Goal: Task Accomplishment & Management: Use online tool/utility

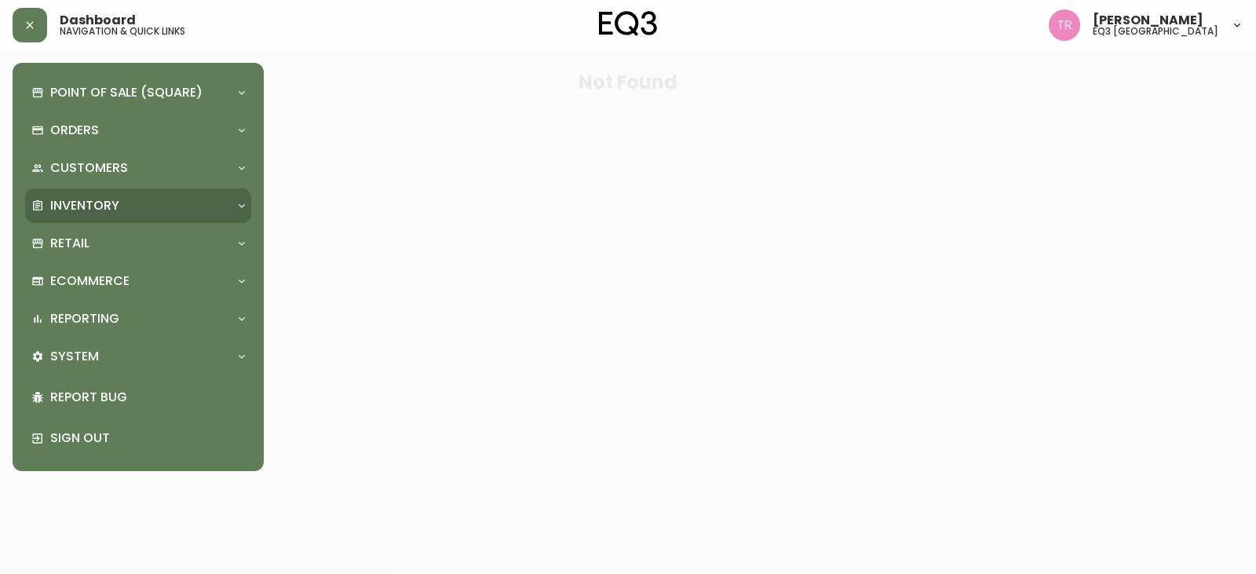
click at [85, 207] on p "Inventory" at bounding box center [84, 205] width 69 height 17
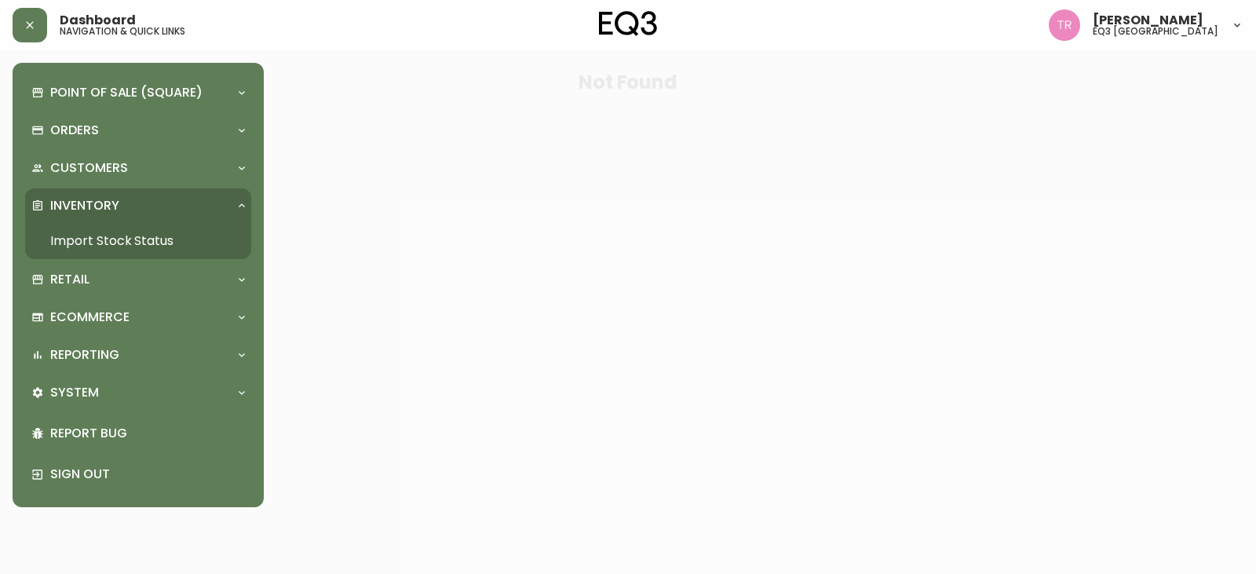
click at [94, 233] on link "Import Stock Status" at bounding box center [138, 241] width 226 height 36
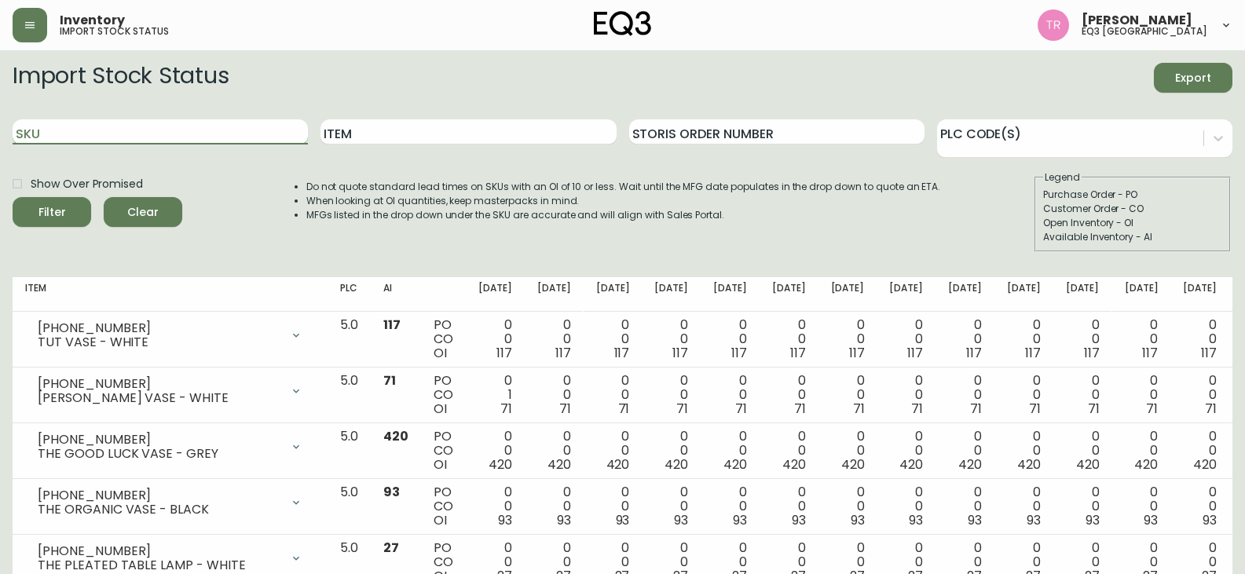
click at [213, 134] on input "SKU" at bounding box center [160, 131] width 295 height 25
paste input "3190-550-8"
type input "3190-550-8"
click at [13, 197] on button "Filter" at bounding box center [52, 212] width 79 height 30
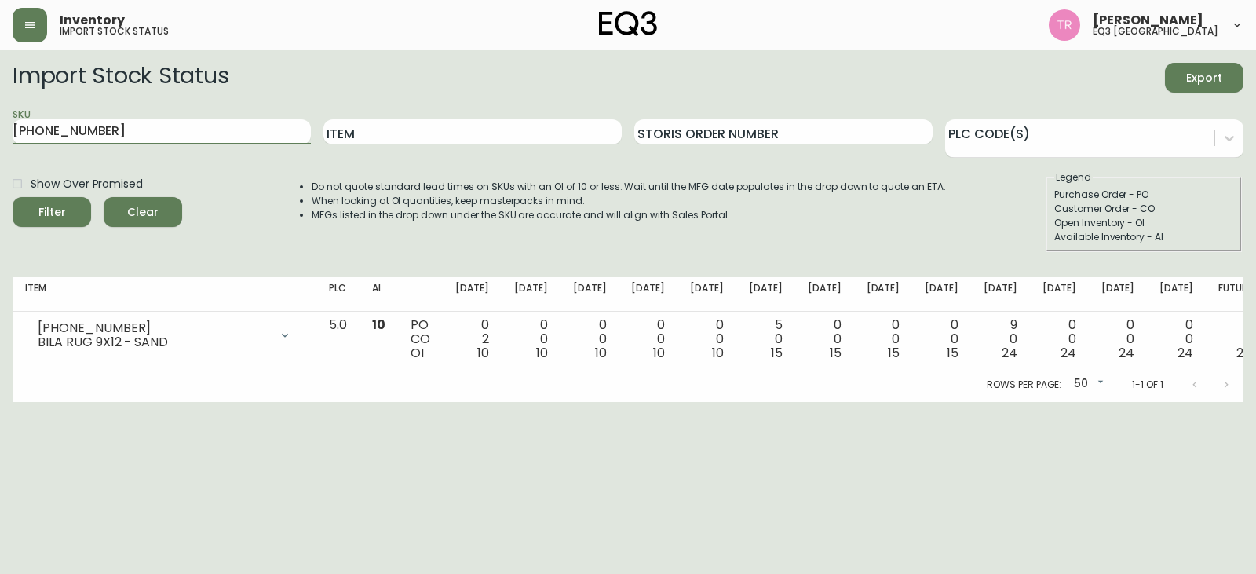
drag, startPoint x: 123, startPoint y: 141, endPoint x: 6, endPoint y: 144, distance: 117.1
click at [6, 144] on main "Import Stock Status Export SKU 3190-550-8 Item Storis Order Number PLC Code(s) …" at bounding box center [628, 226] width 1256 height 352
type input "3060-122-13"
click at [13, 197] on button "Filter" at bounding box center [52, 212] width 79 height 30
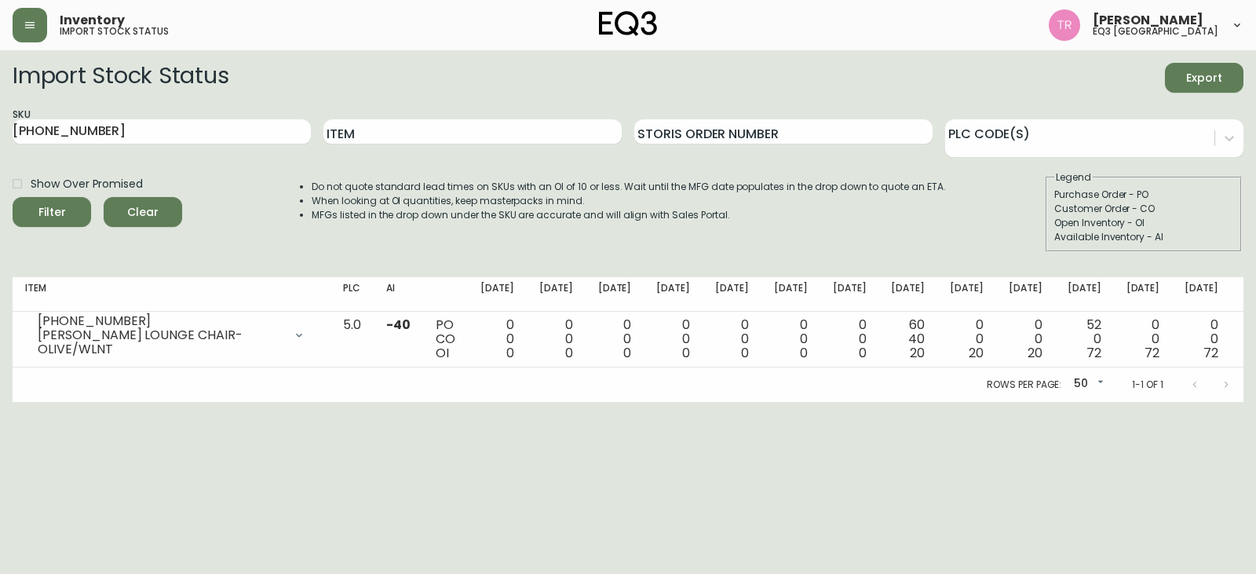
click at [1112, 86] on div "Import Stock Status Export" at bounding box center [628, 78] width 1231 height 30
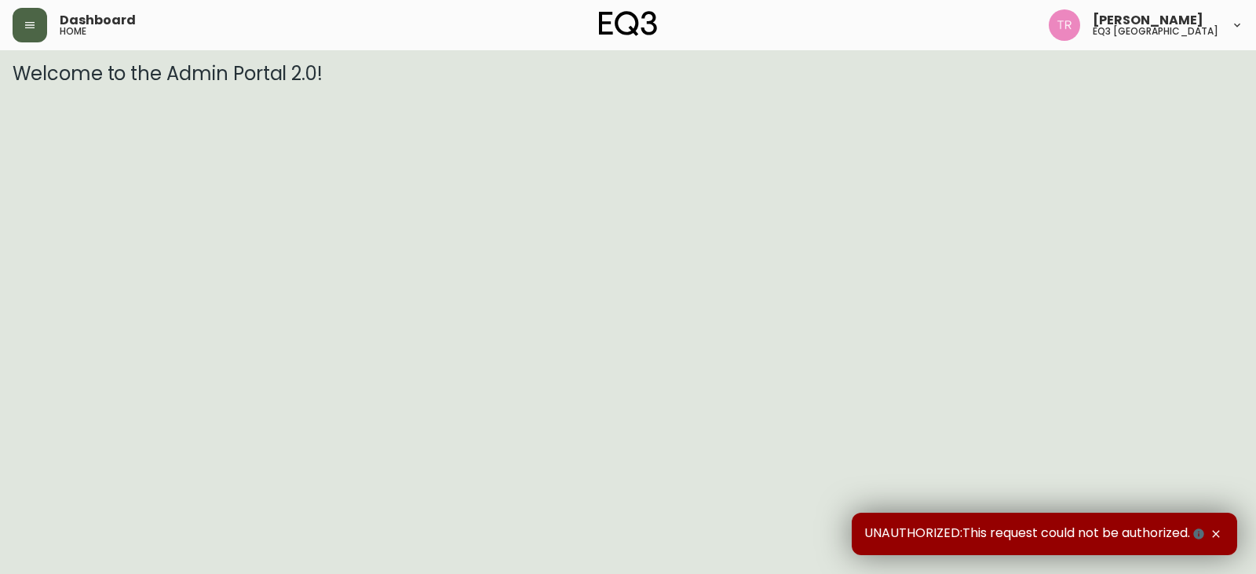
click at [41, 33] on button "button" at bounding box center [30, 25] width 35 height 35
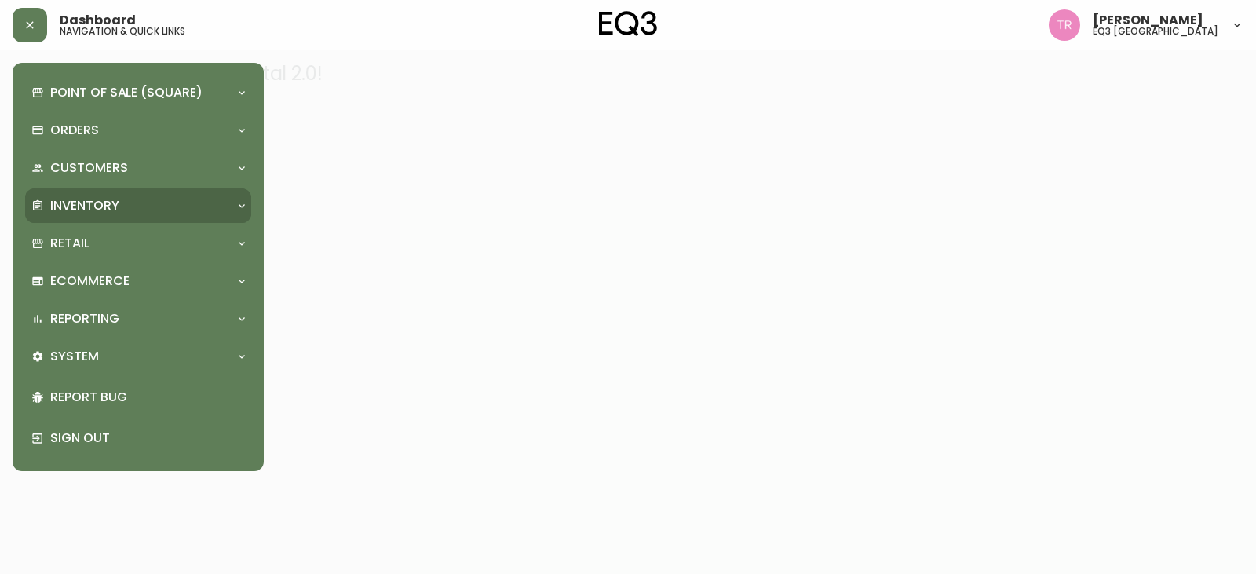
click at [64, 203] on p "Inventory" at bounding box center [84, 205] width 69 height 17
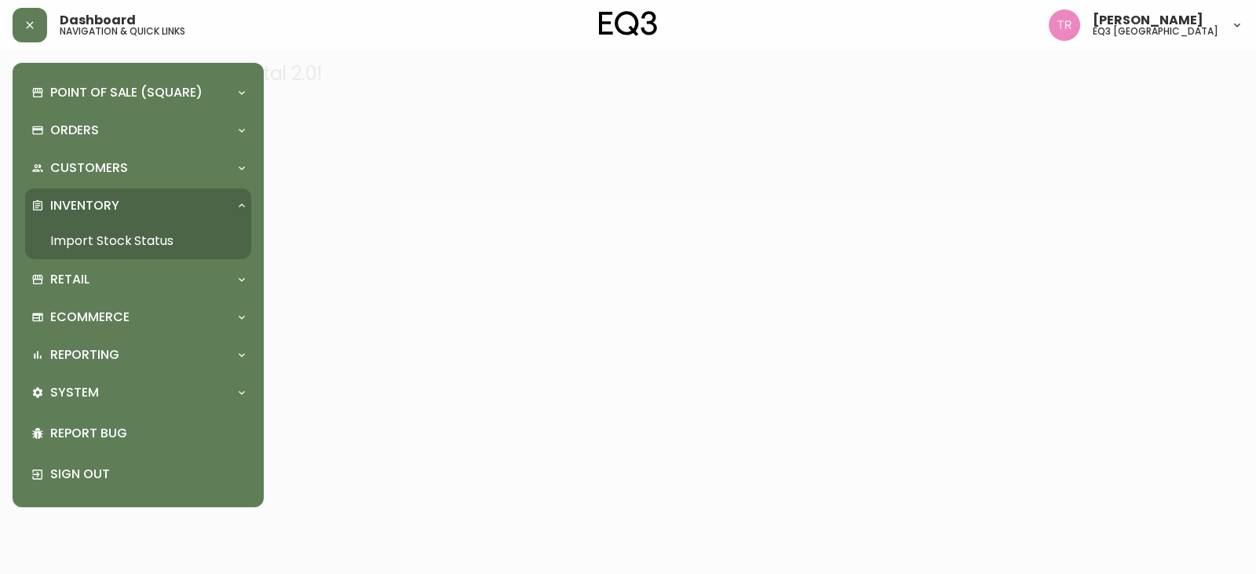
click at [145, 223] on link "Import Stock Status" at bounding box center [138, 241] width 226 height 36
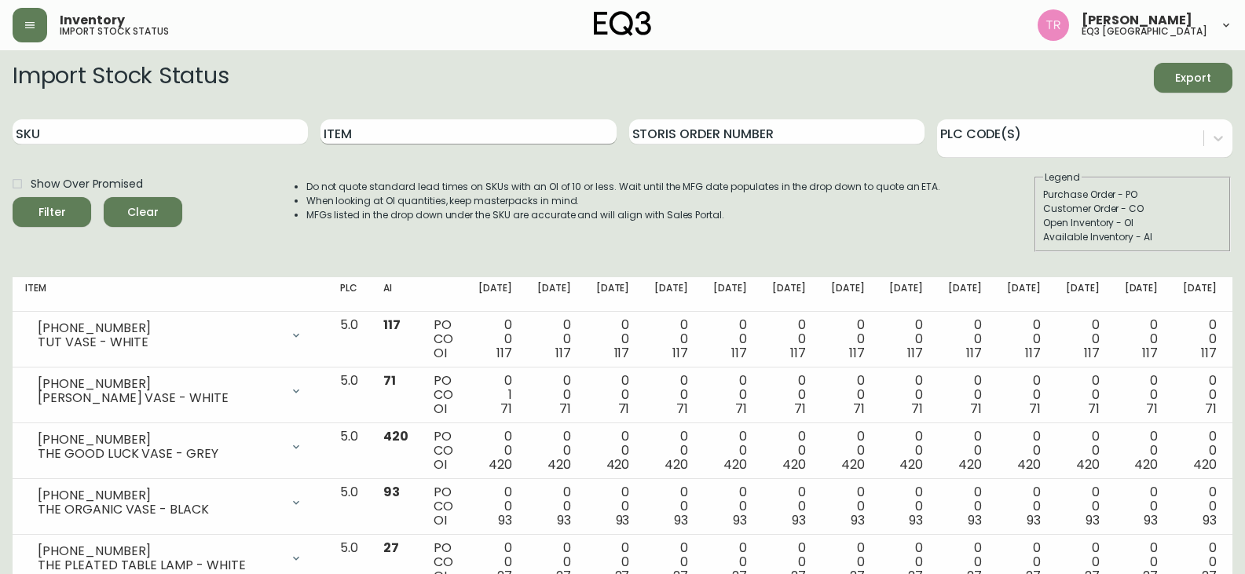
click at [391, 126] on input "Item" at bounding box center [467, 131] width 295 height 25
type input "HALLIE"
click at [13, 197] on button "Filter" at bounding box center [52, 212] width 79 height 30
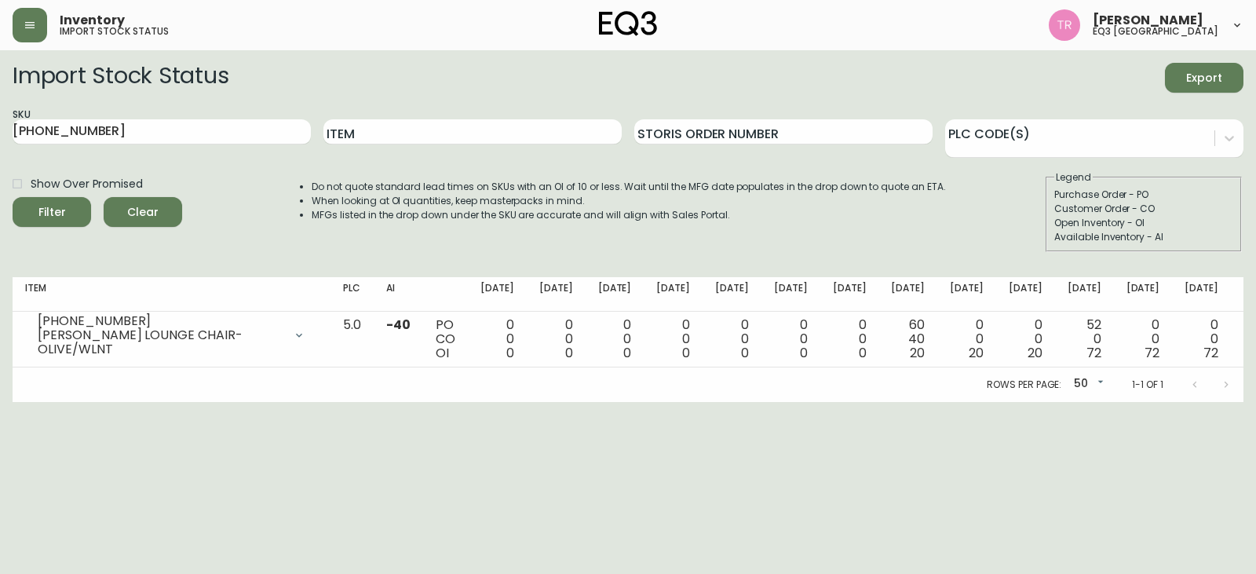
click at [485, 55] on main "Import Stock Status Export SKU 3060-122-13 Item Storis Order Number PLC Code(s)…" at bounding box center [628, 226] width 1256 height 352
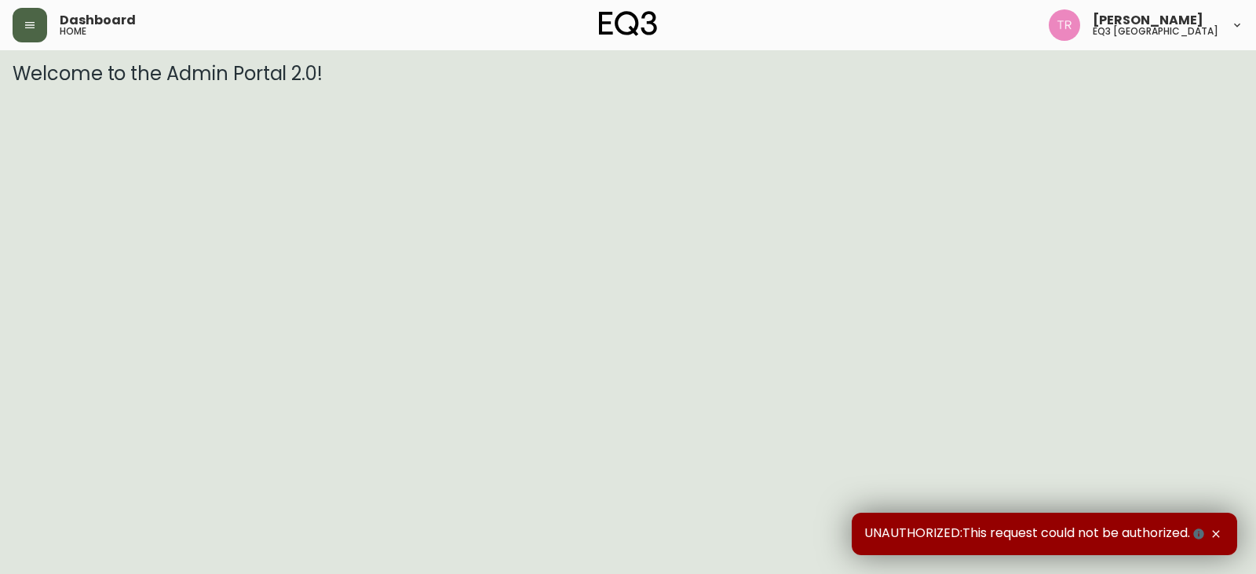
click at [32, 27] on icon "button" at bounding box center [30, 25] width 13 height 13
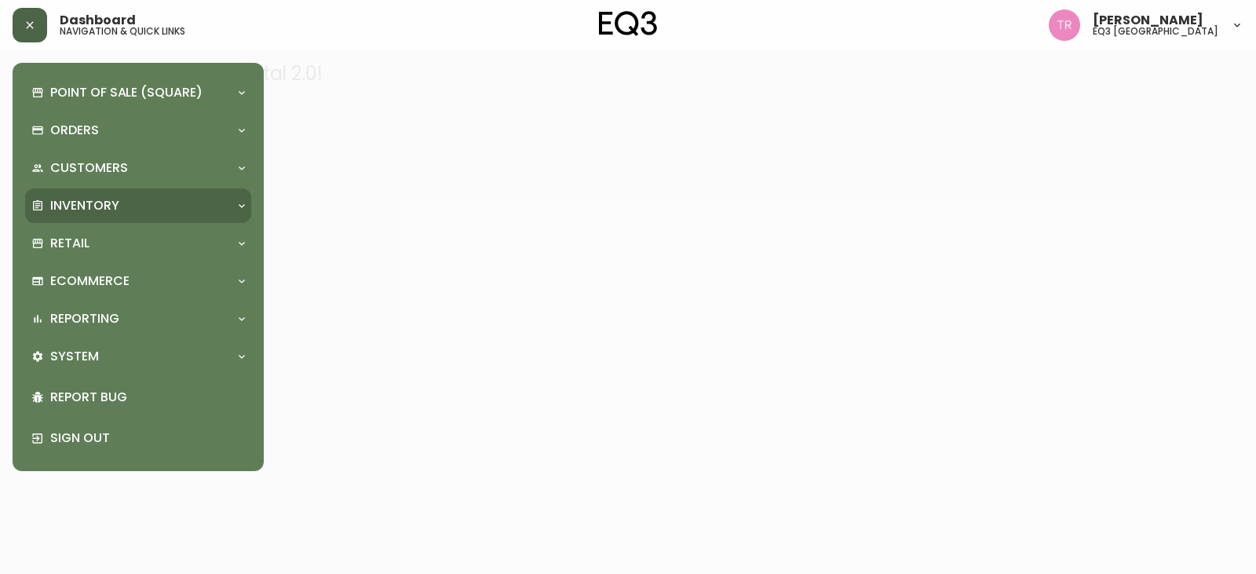
click at [102, 192] on div "Inventory" at bounding box center [138, 205] width 226 height 35
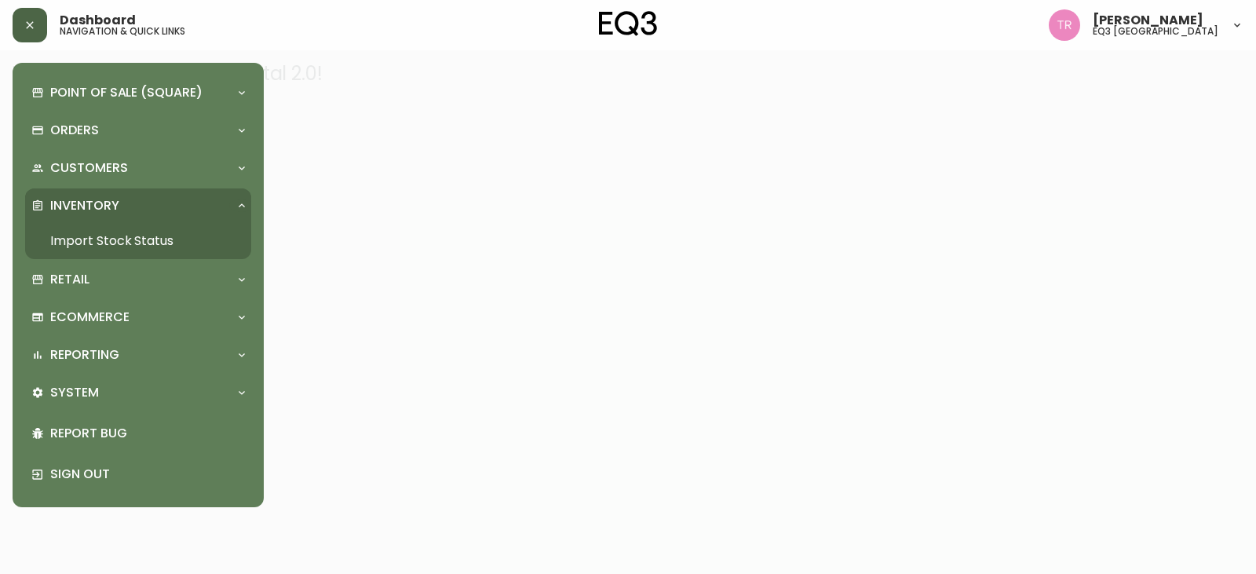
click at [104, 243] on link "Import Stock Status" at bounding box center [138, 241] width 226 height 36
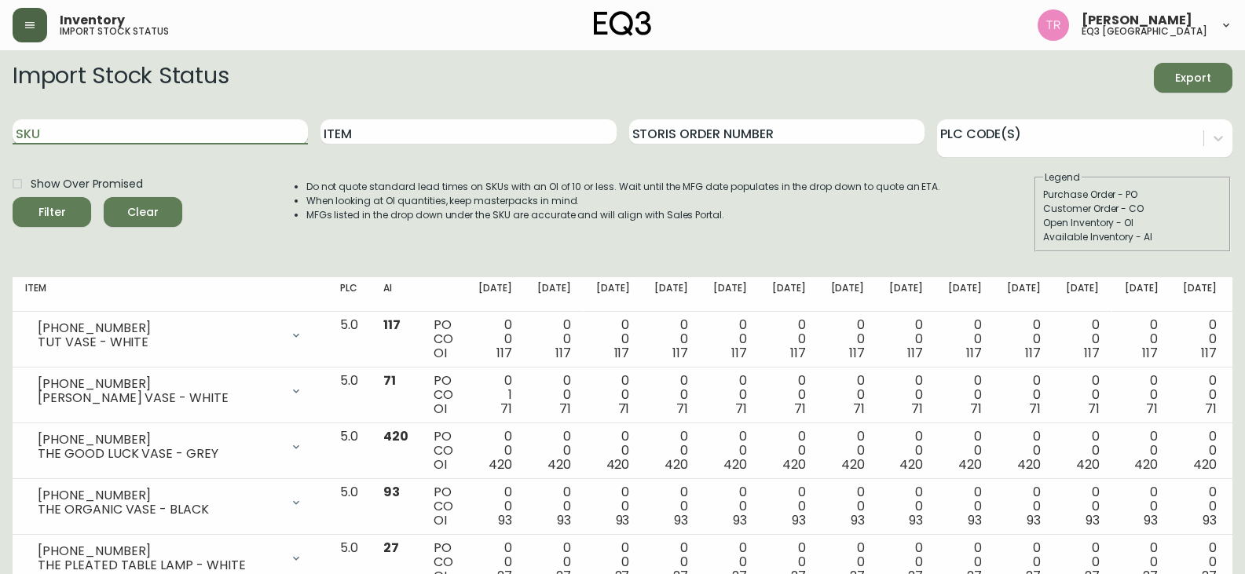
click at [207, 125] on input "SKU" at bounding box center [160, 131] width 295 height 25
paste input "7020-614-16"
type input "7020-614-16"
click at [49, 217] on icon "submit" at bounding box center [46, 210] width 20 height 20
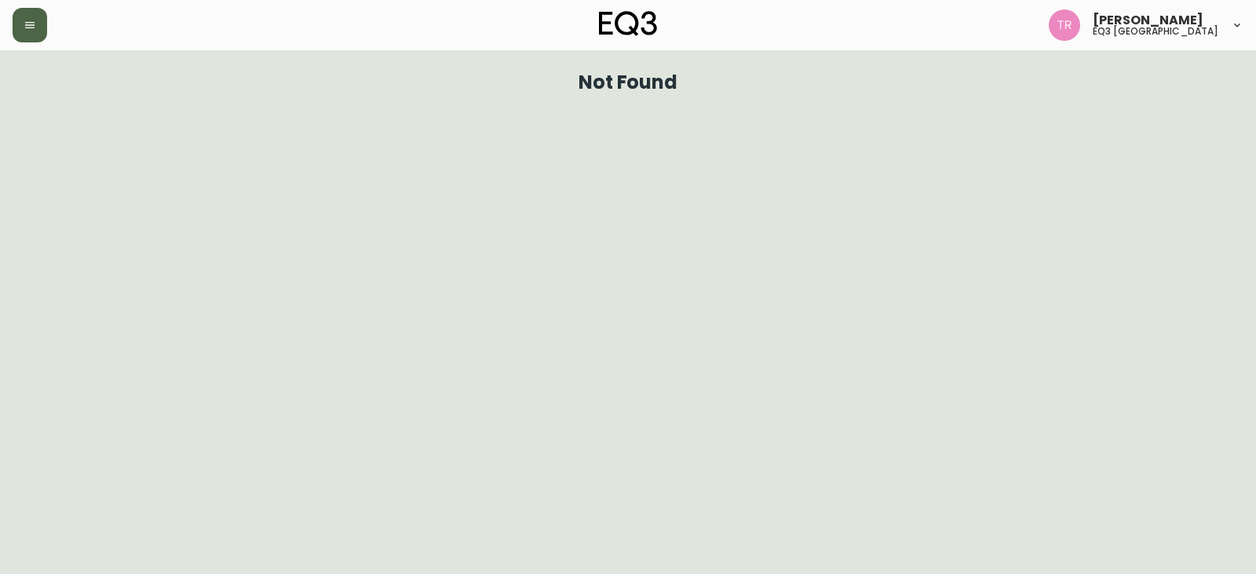
click at [37, 22] on button "button" at bounding box center [30, 25] width 35 height 35
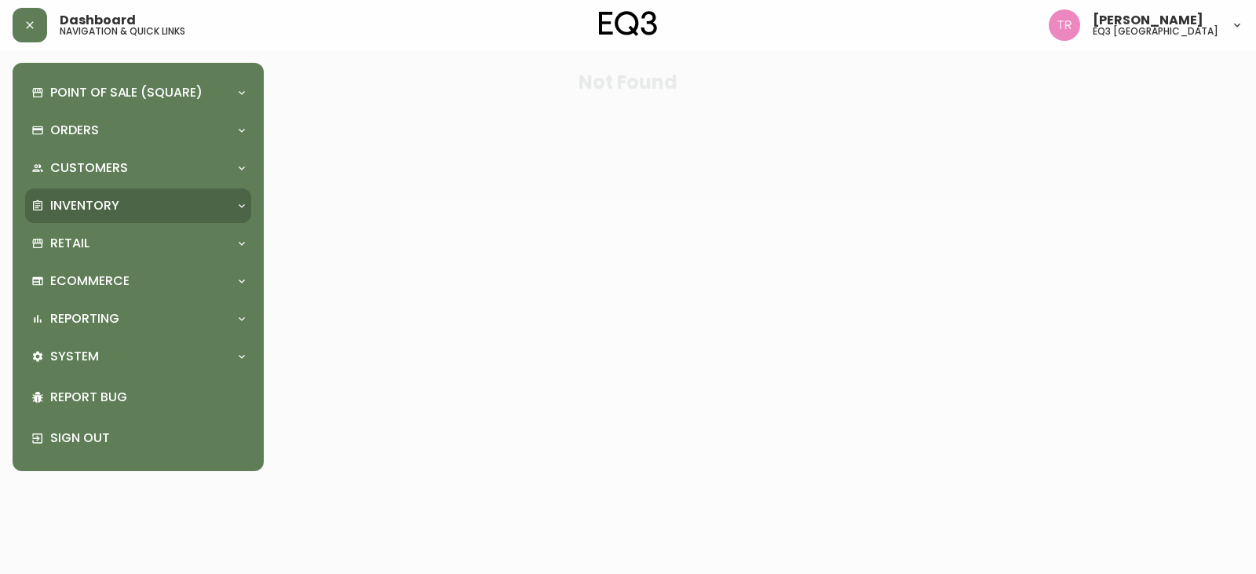
click at [123, 195] on div "Inventory" at bounding box center [138, 205] width 226 height 35
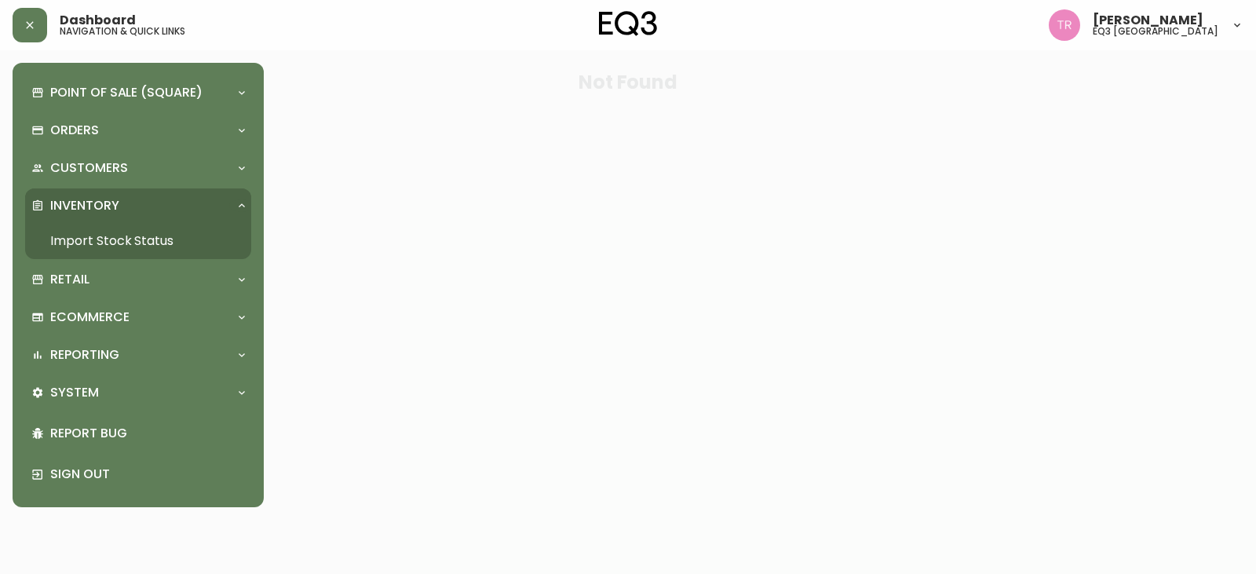
click at [118, 243] on link "Import Stock Status" at bounding box center [138, 241] width 226 height 36
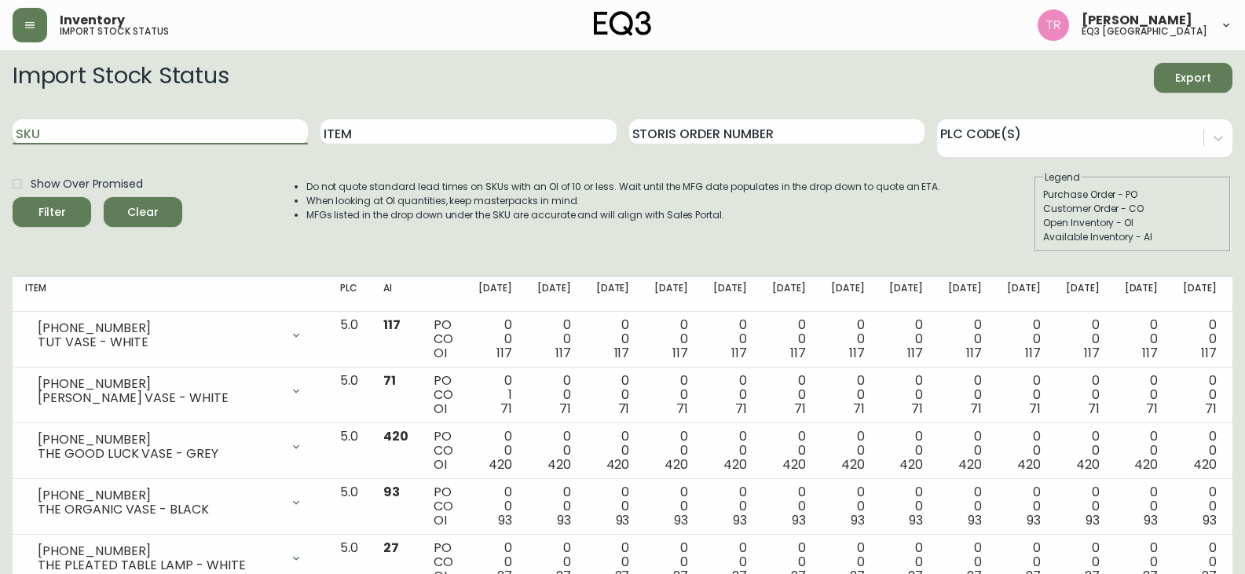
click at [75, 130] on input "SKU" at bounding box center [160, 131] width 295 height 25
paste input "[PHONE_NUMBER]"
click at [28, 31] on button "button" at bounding box center [30, 25] width 35 height 35
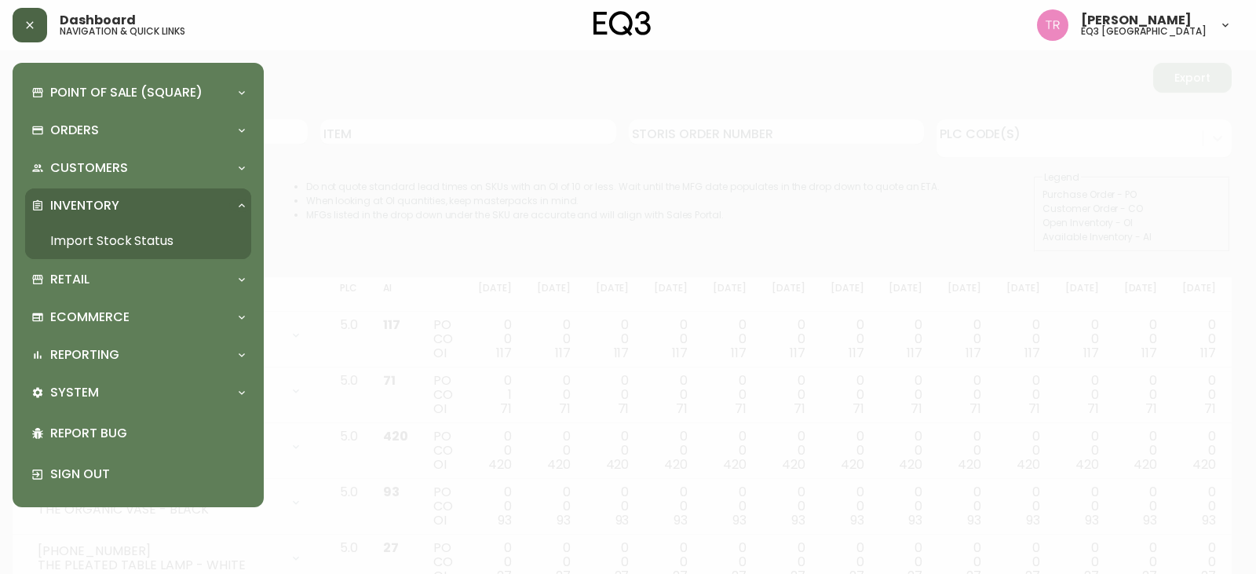
click at [364, 148] on div at bounding box center [628, 287] width 1256 height 574
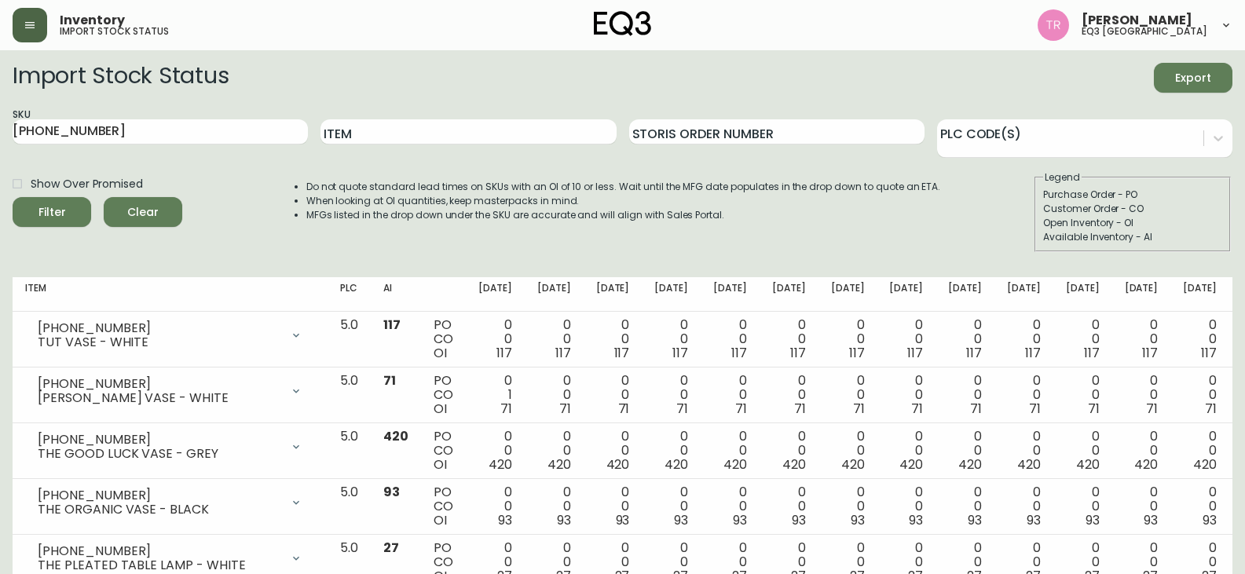
click at [35, 245] on div "Show Over Promised Filter Clear" at bounding box center [98, 211] width 170 height 82
click at [68, 213] on span "Filter" at bounding box center [51, 213] width 53 height 20
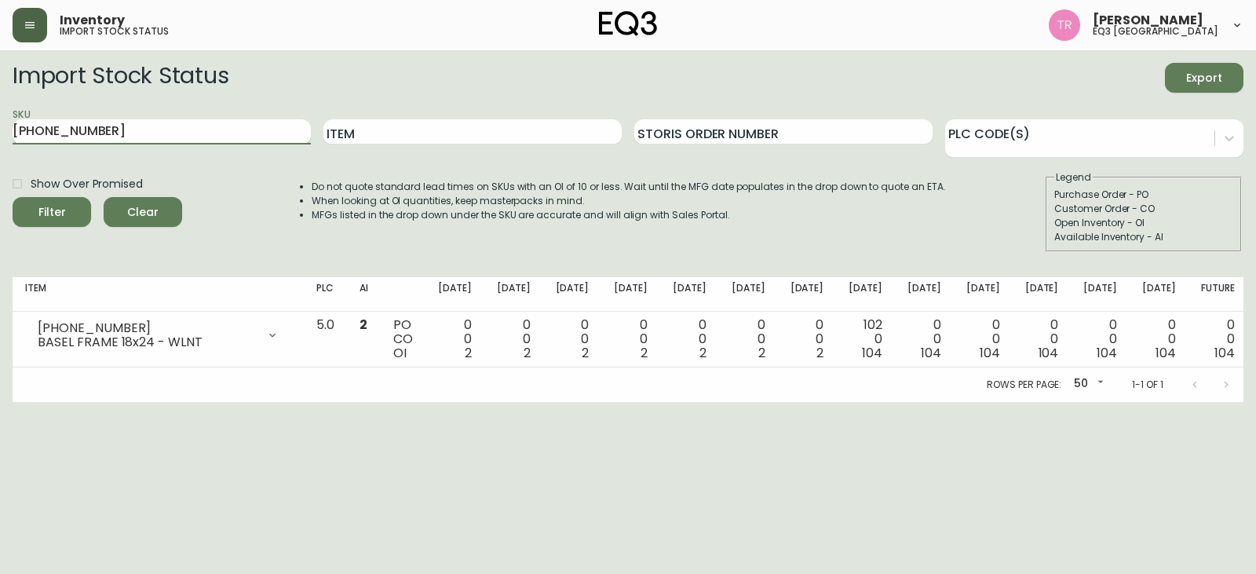
click at [191, 126] on input "[PHONE_NUMBER]" at bounding box center [162, 131] width 298 height 25
type input "3"
paste input "[PHONE_NUMBER]"
type input "[PHONE_NUMBER]"
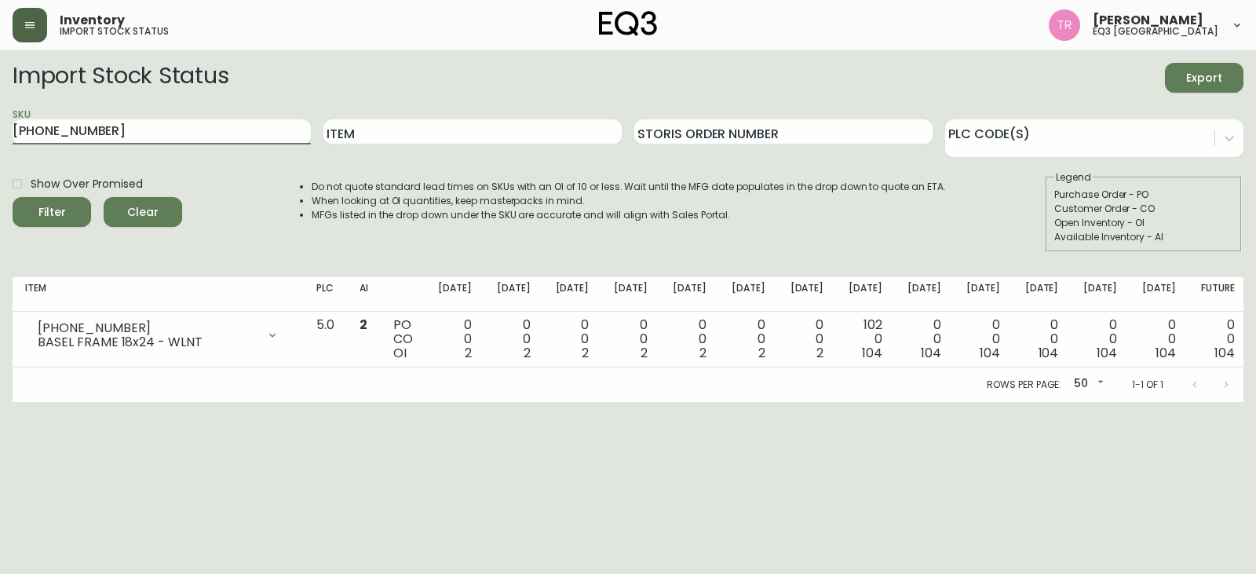
click at [68, 212] on span "Filter" at bounding box center [51, 213] width 53 height 20
